Goal: Task Accomplishment & Management: Manage account settings

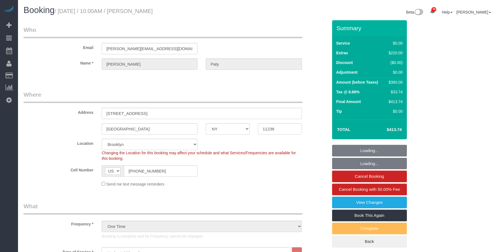
select select "NY"
select select "1"
select select "spot6"
select select "number:89"
select select "number:90"
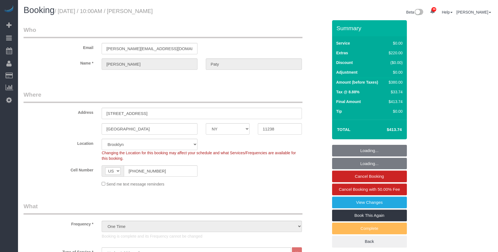
select select "number:15"
select select "number:5"
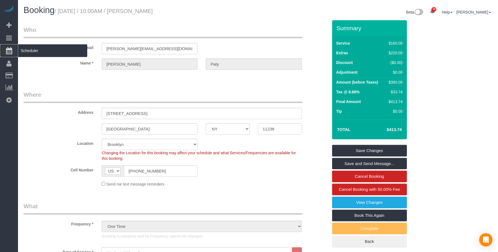
click at [40, 51] on span "Scheduler" at bounding box center [52, 50] width 69 height 13
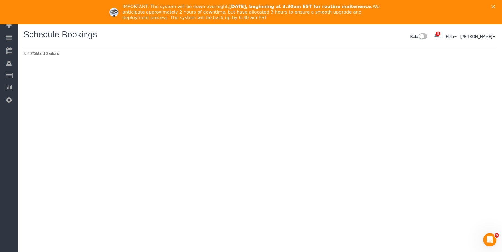
click at [493, 6] on polygon "Close" at bounding box center [492, 6] width 3 height 3
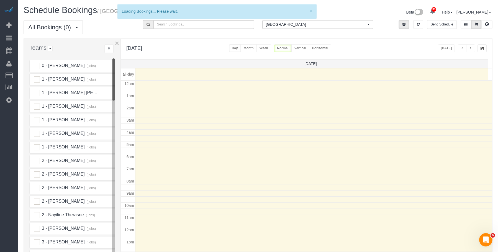
scroll to position [73, 0]
click at [486, 22] on icon at bounding box center [487, 23] width 4 height 3
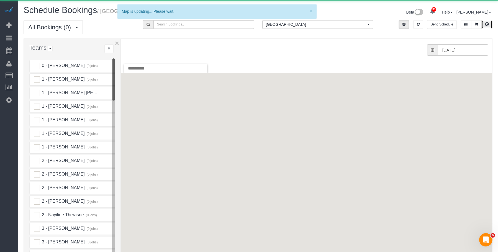
click at [307, 24] on span "[GEOGRAPHIC_DATA]" at bounding box center [316, 25] width 100 height 6
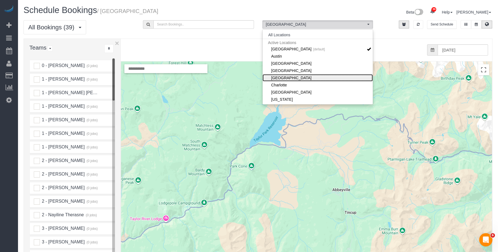
click at [293, 76] on link "[GEOGRAPHIC_DATA]" at bounding box center [317, 77] width 110 height 7
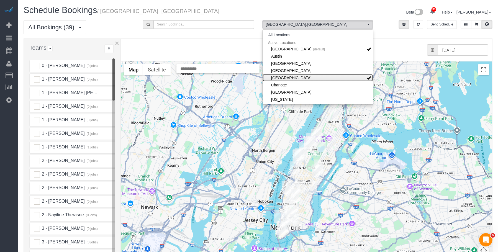
scroll to position [28, 0]
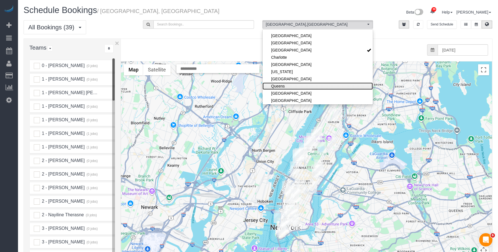
click at [288, 84] on link "Queens" at bounding box center [317, 85] width 110 height 7
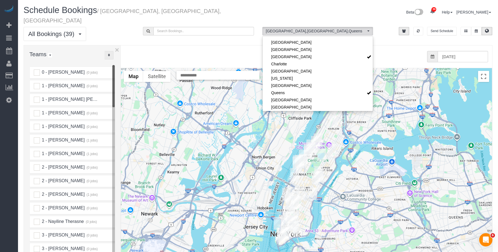
click at [109, 51] on button "..." at bounding box center [108, 55] width 9 height 9
click at [122, 69] on link "A-Z" at bounding box center [127, 72] width 44 height 7
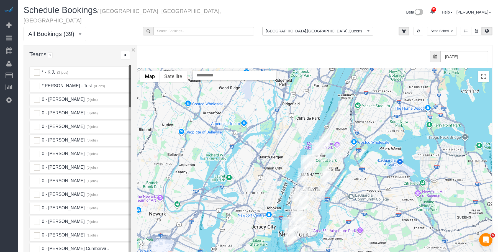
drag, startPoint x: 120, startPoint y: 53, endPoint x: 137, endPoint y: 55, distance: 16.4
click at [137, 55] on div at bounding box center [137, 168] width 2 height 247
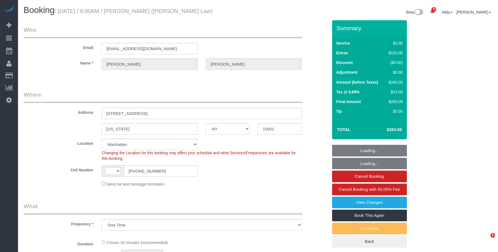
select select "NY"
select select "string:stripe-pm_1SID6x4VGloSiKo7eiPzUMAZ"
select select "number:57"
select select "number:70"
select select "number:15"
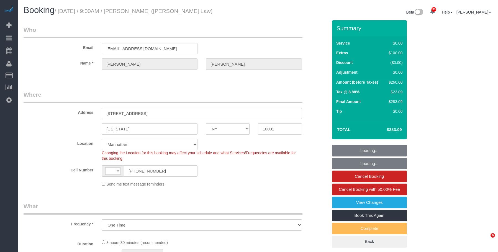
select select "number:5"
select select "object:708"
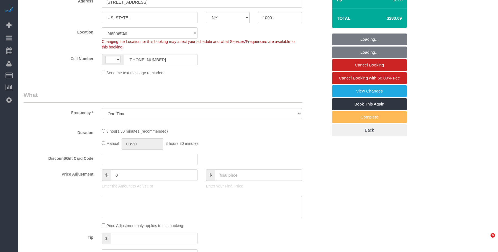
select select "string:[GEOGRAPHIC_DATA]"
select select "spot1"
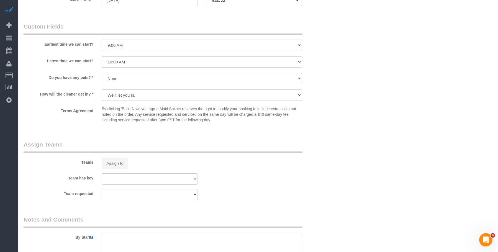
select select "1"
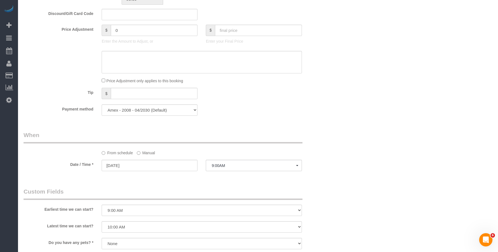
scroll to position [443, 0]
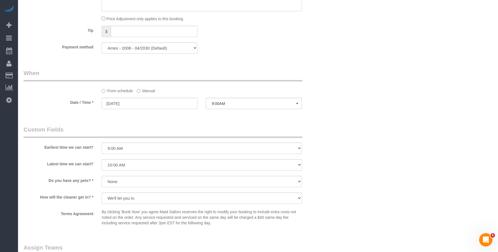
select select "1"
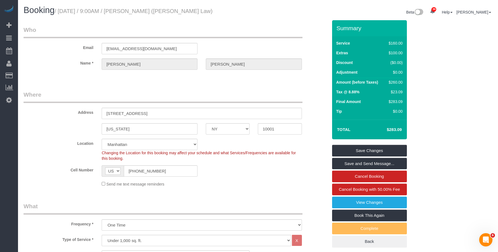
scroll to position [111, 0]
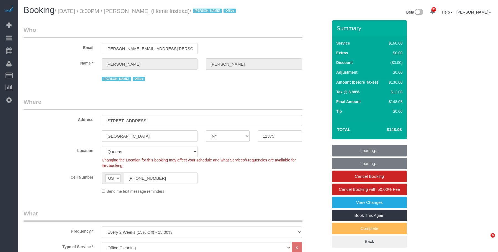
select select "NY"
select select "spot1"
select select "number:61"
select select "number:76"
select select "number:15"
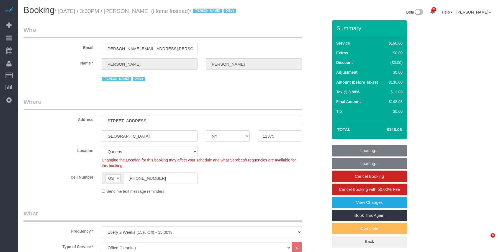
select select "number:7"
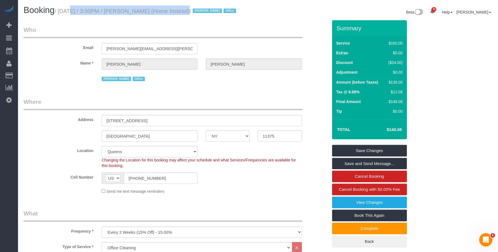
drag, startPoint x: 61, startPoint y: 12, endPoint x: 421, endPoint y: 30, distance: 359.7
click at [170, 12] on small "/ October 14, 2025 / 3:00PM / Mike Carpenter (Home Instead) / Jacky Xu Office" at bounding box center [146, 11] width 183 height 6
copy small "October 14, 2025 / 3:00PM / Mike Carpenter"
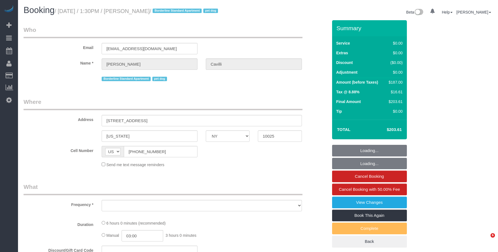
select select "NY"
select select "number:89"
select select "number:90"
select select "number:13"
select select "number:6"
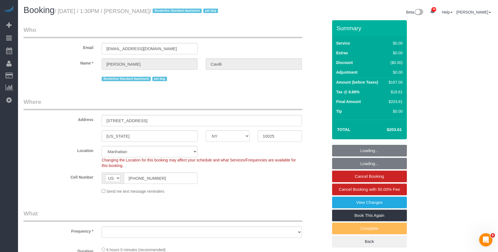
select select "object:1073"
select select "2"
select select "string:stripe-pm_1RY8gG4VGloSiKo7or0hj2s2"
select select "2"
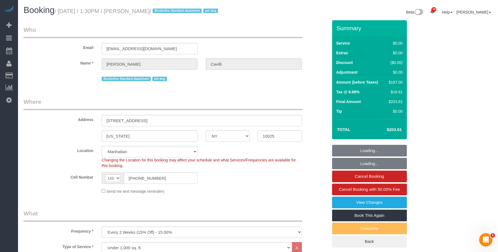
select select "2"
select select "object:1113"
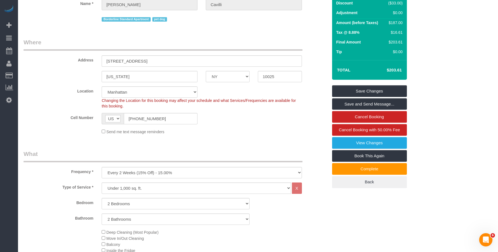
scroll to position [55, 0]
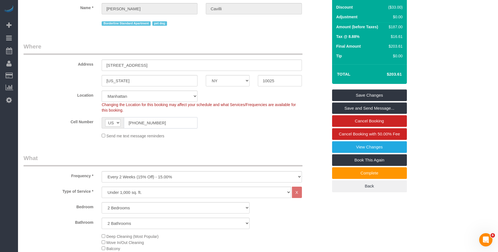
drag, startPoint x: 139, startPoint y: 125, endPoint x: 75, endPoint y: 118, distance: 64.3
click at [72, 120] on div "Cell Number AF AL DZ AD AO AI AQ AG AR AM AW AU AT AZ BS BH BD BB BY BE BZ BJ B…" at bounding box center [175, 122] width 312 height 11
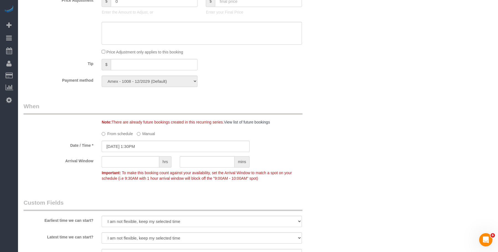
scroll to position [471, 0]
